Goal: Transaction & Acquisition: Obtain resource

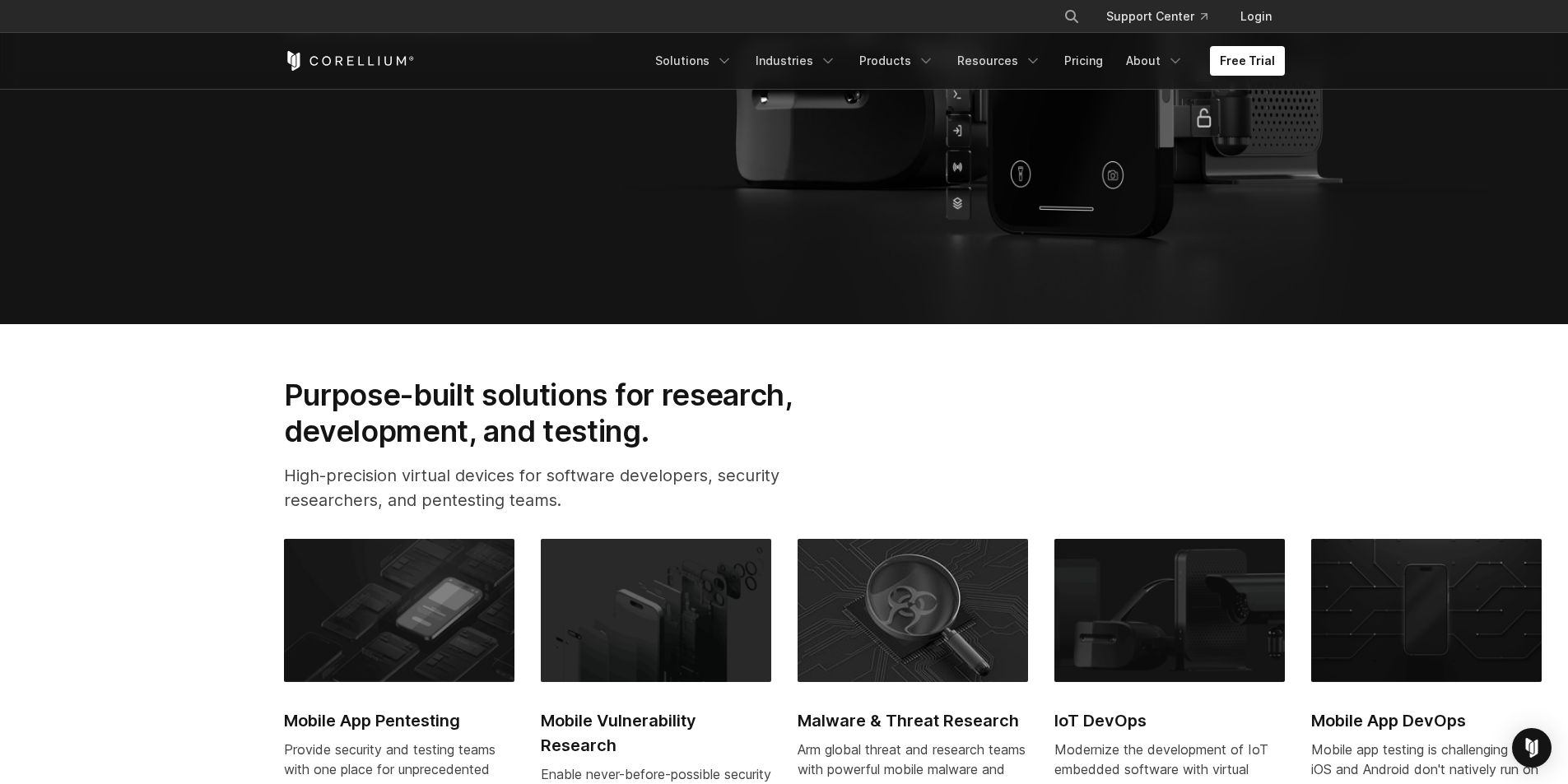
scroll to position [823, 0]
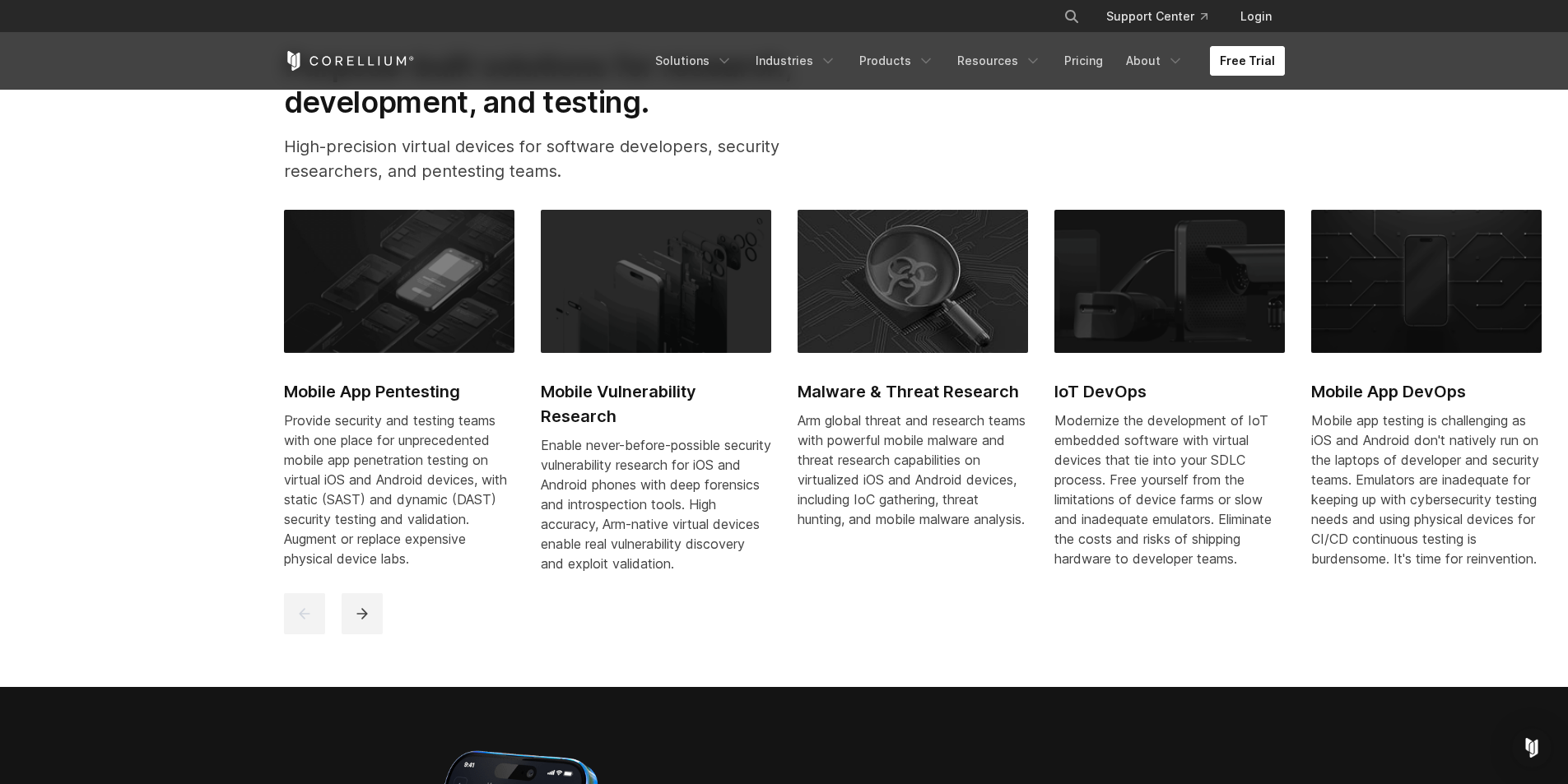
click at [1246, 58] on link "Free Trial" at bounding box center [1248, 61] width 75 height 29
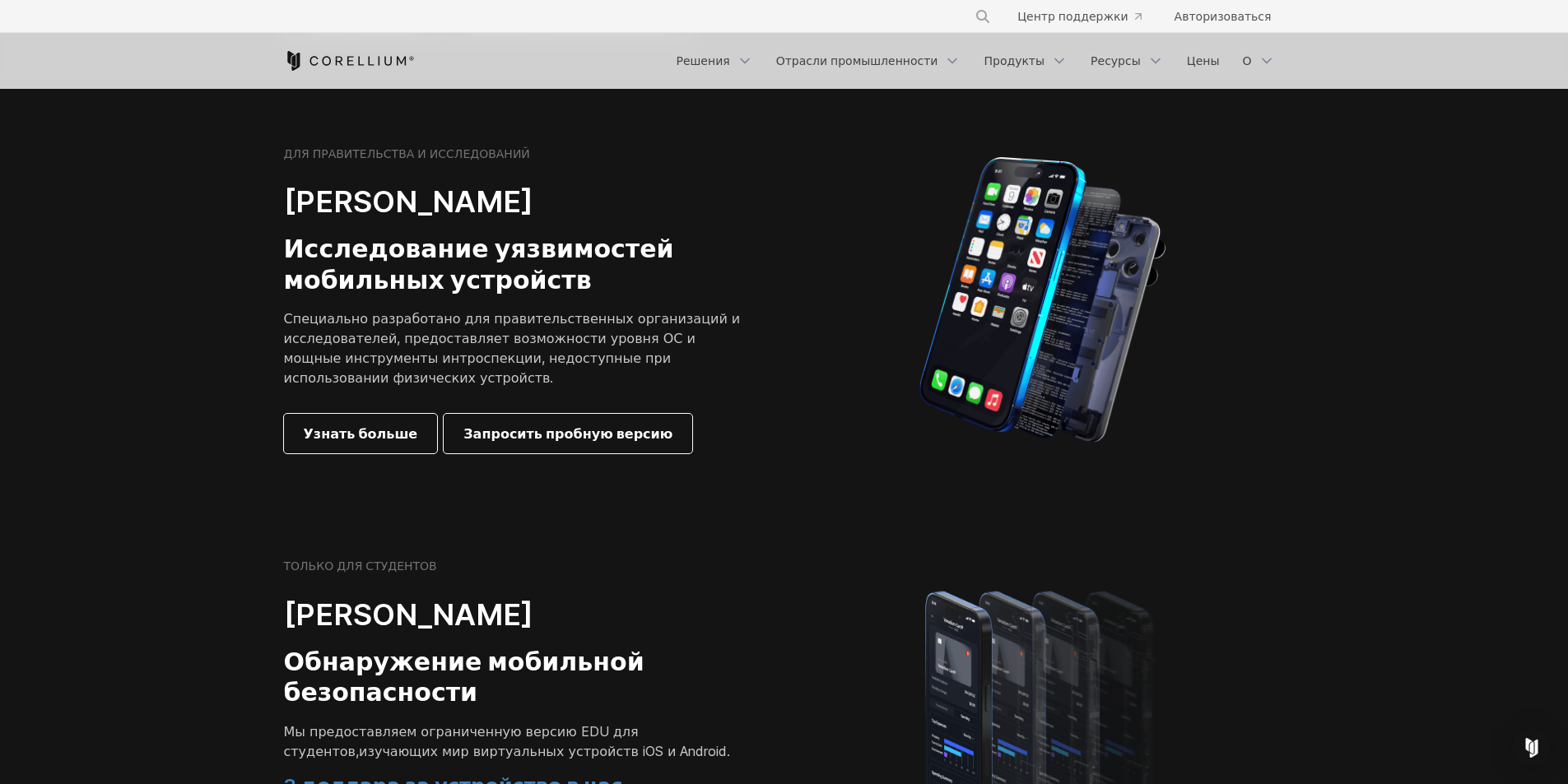
scroll to position [998, 0]
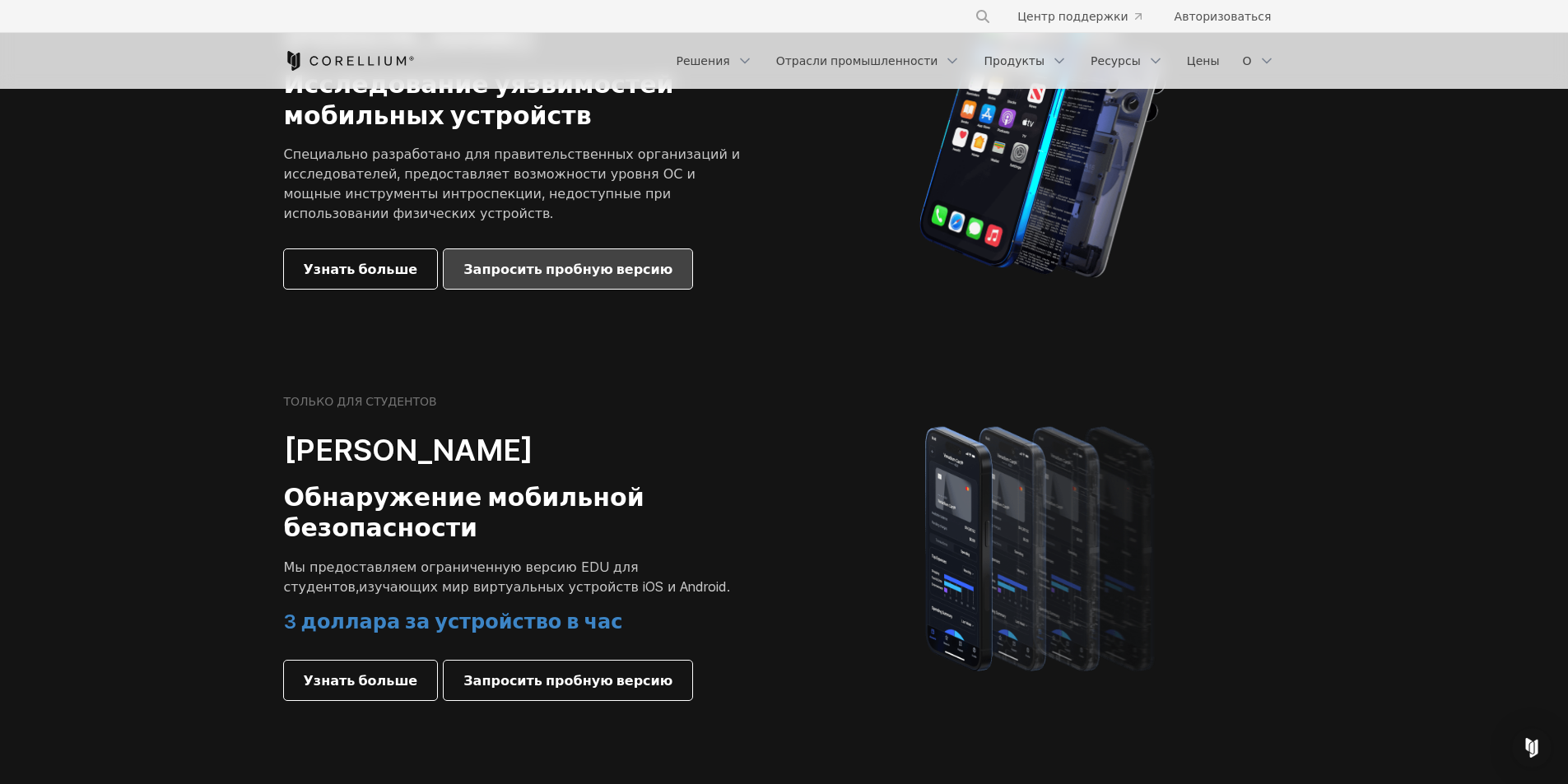
click at [541, 261] on font "Запросить пробную версию" at bounding box center [568, 269] width 209 height 17
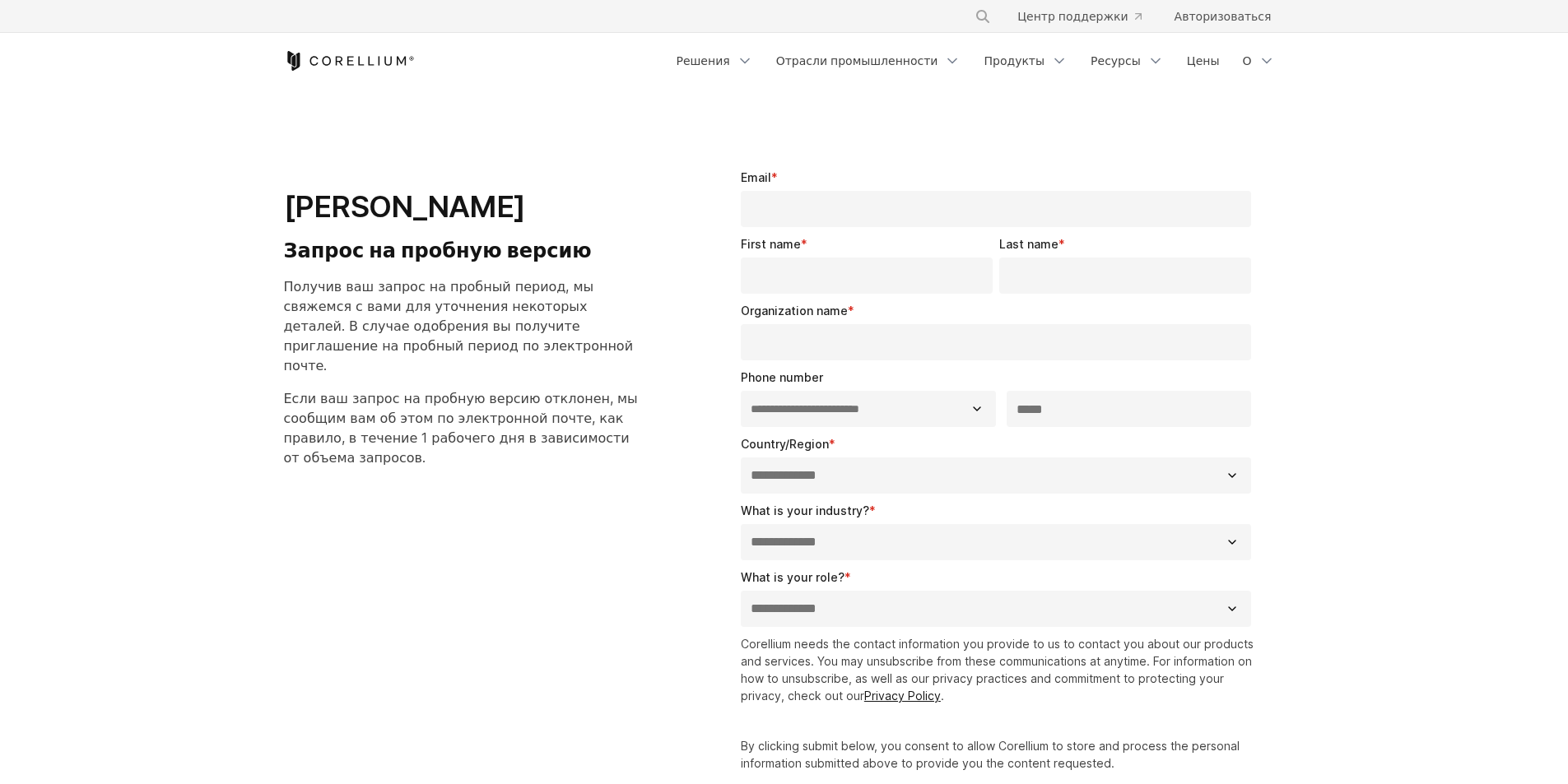
select select "**"
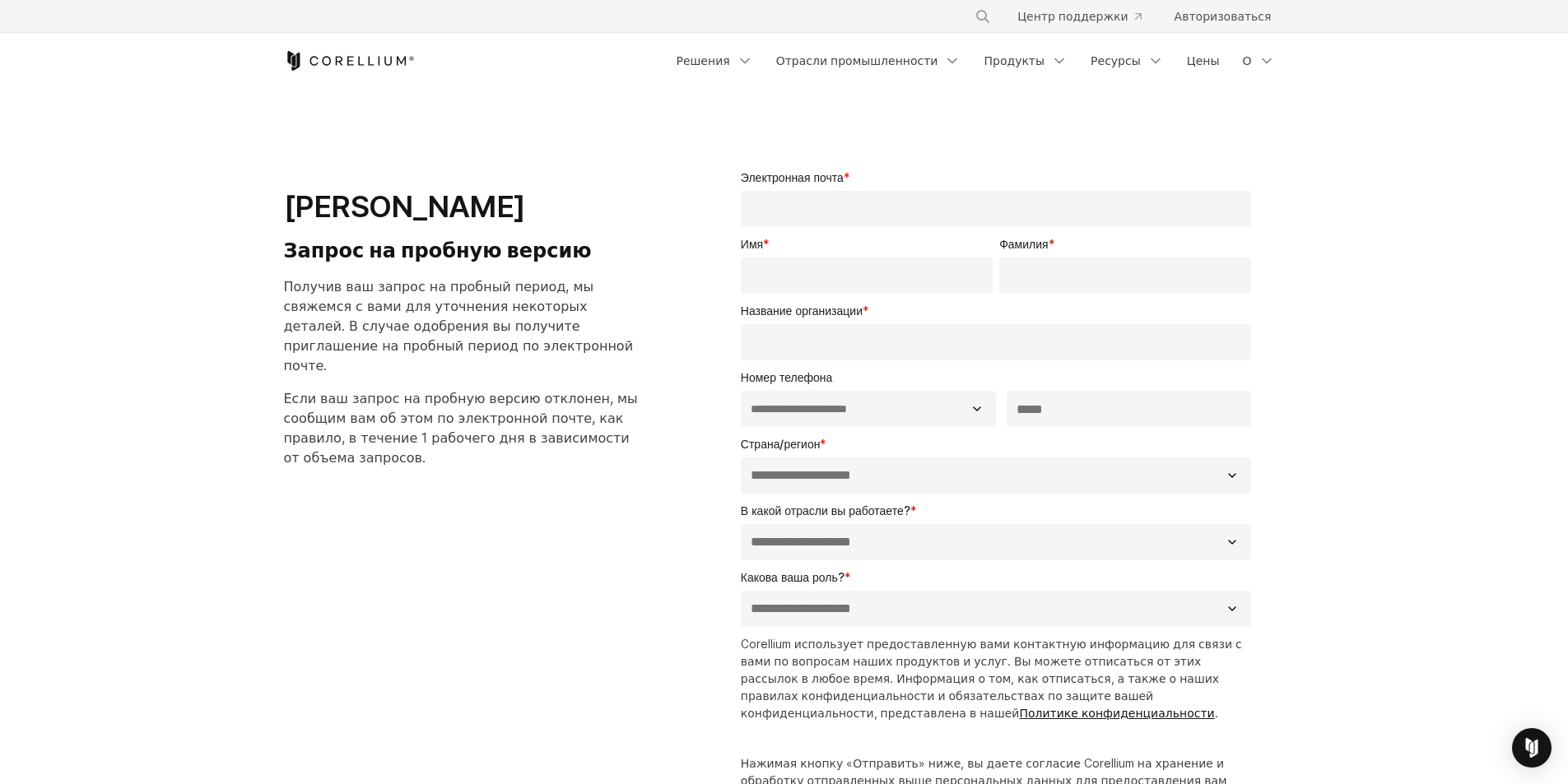
click at [420, 301] on font "Получив ваш запрос на пробный период, мы свяжемся с вами для уточнения некоторы…" at bounding box center [458, 326] width 350 height 95
